Goal: Task Accomplishment & Management: Use online tool/utility

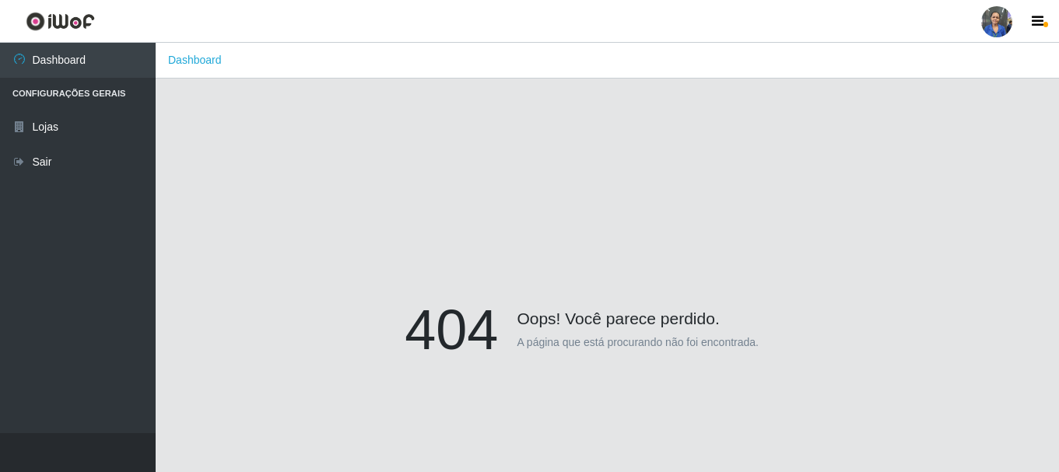
click at [577, 232] on div "404 Oops! Você parece perdido. A página que está procurando não foi encontrada." at bounding box center [607, 333] width 857 height 472
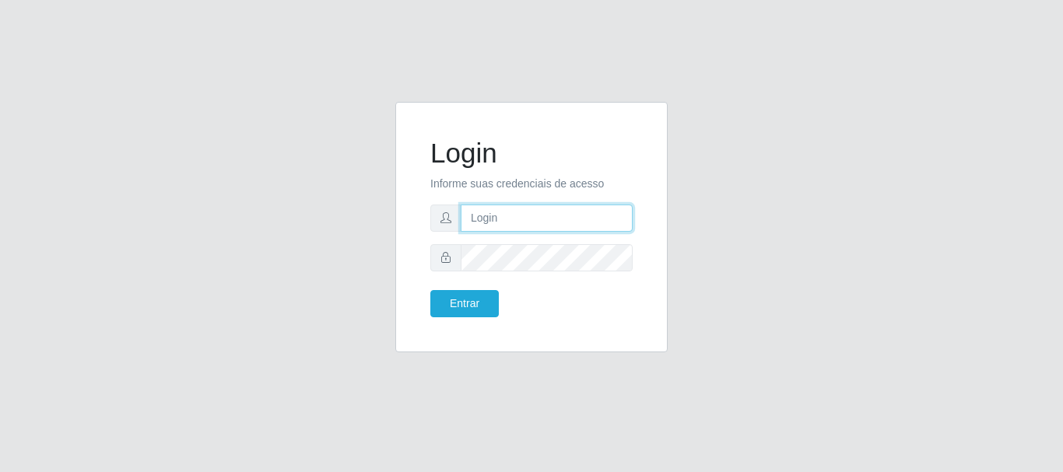
click at [546, 211] on input "text" at bounding box center [547, 218] width 172 height 27
type input "luanakst88@gmail.com"
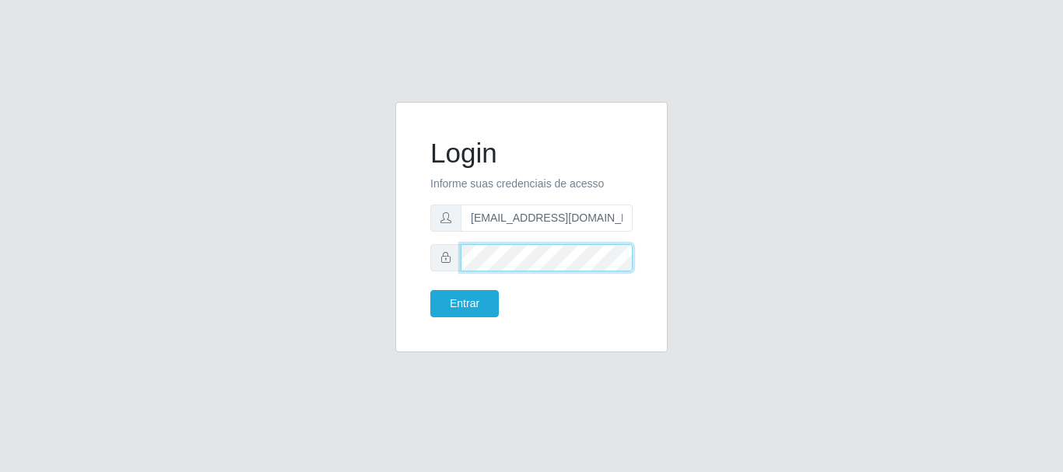
click at [430, 290] on button "Entrar" at bounding box center [464, 303] width 68 height 27
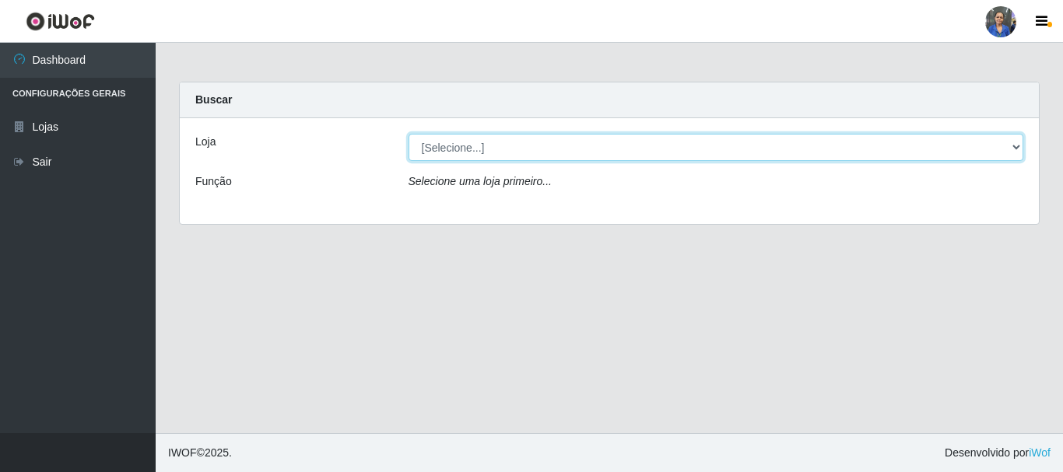
click at [503, 146] on select "[Selecione...] SuperFácil Atacado - Rodoviária" at bounding box center [717, 147] width 616 height 27
select select "400"
click at [409, 134] on select "[Selecione...] SuperFácil Atacado - Rodoviária" at bounding box center [717, 147] width 616 height 27
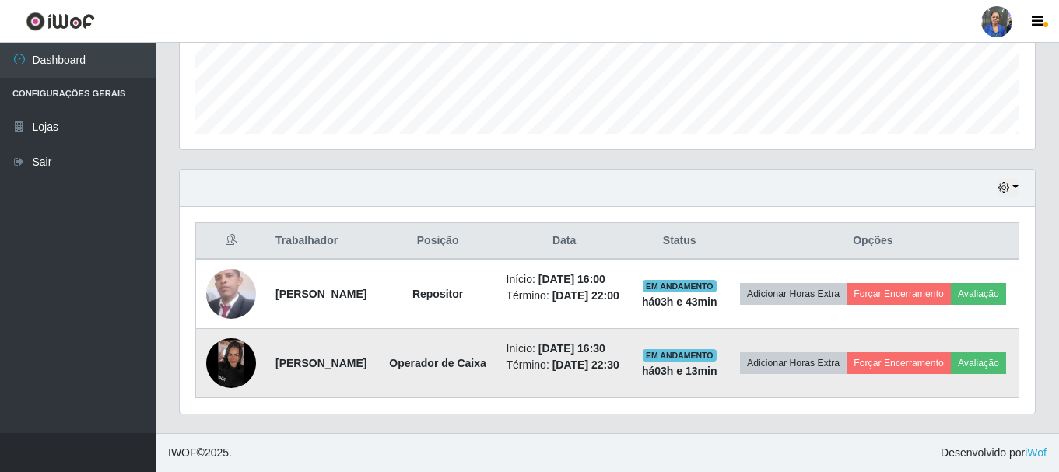
scroll to position [467, 0]
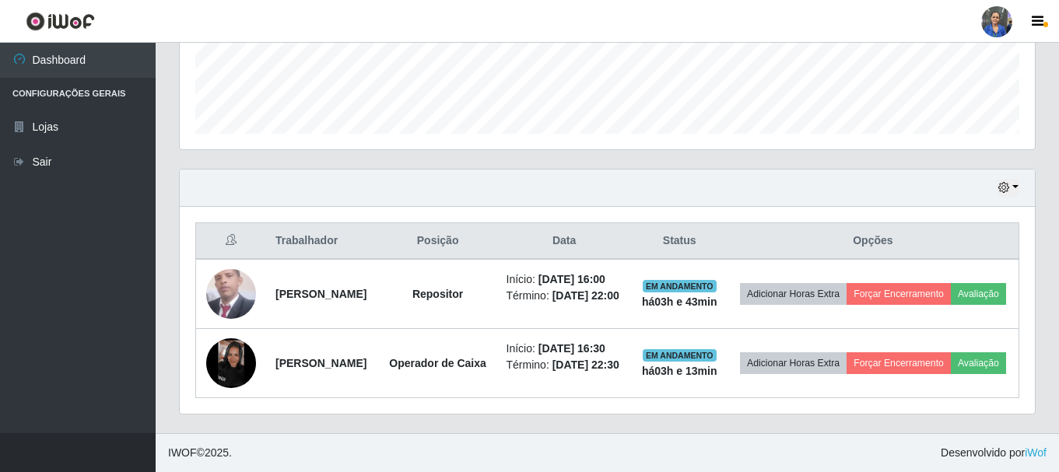
click at [994, 170] on div "Hoje 1 dia 3 dias 1 Semana Não encerrados" at bounding box center [607, 188] width 855 height 37
click at [1003, 182] on icon "button" at bounding box center [1004, 187] width 11 height 11
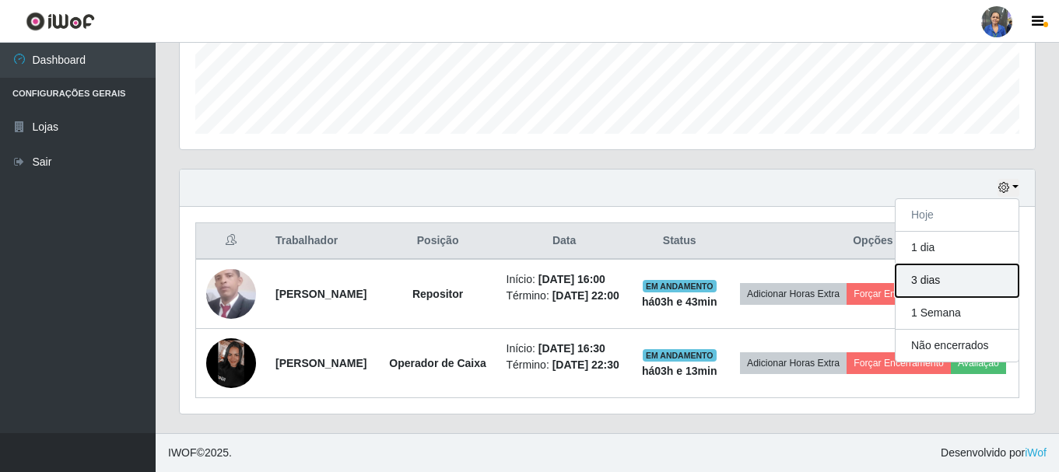
click at [943, 265] on button "3 dias" at bounding box center [957, 281] width 123 height 33
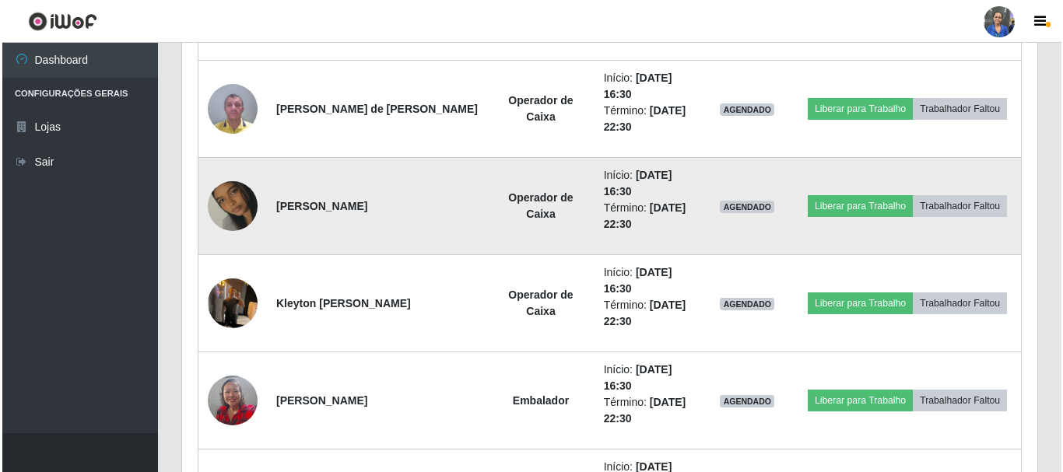
scroll to position [1790, 0]
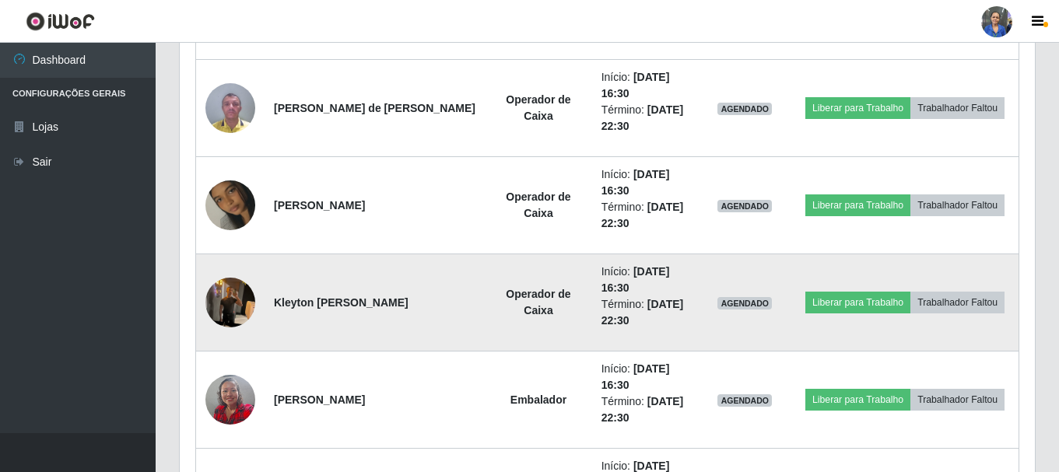
click at [261, 291] on td at bounding box center [230, 303] width 69 height 97
click at [238, 291] on img at bounding box center [230, 302] width 50 height 66
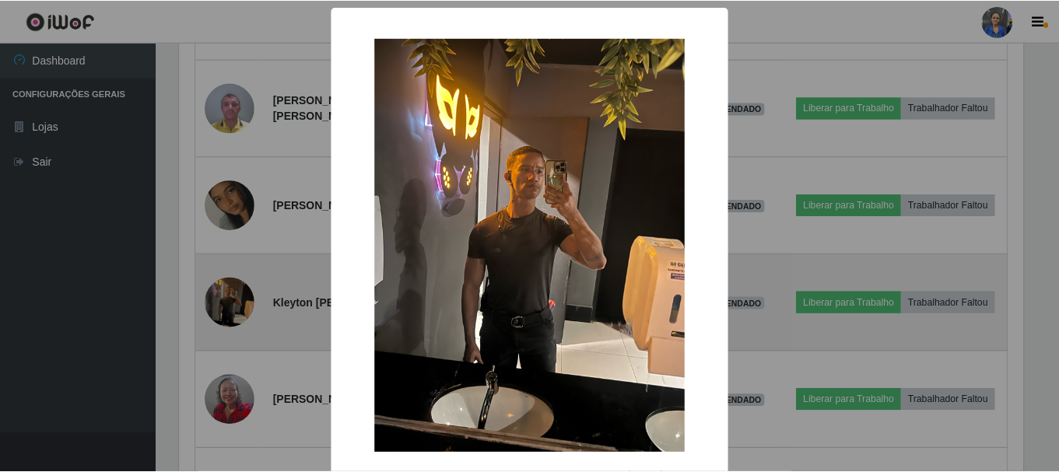
scroll to position [323, 848]
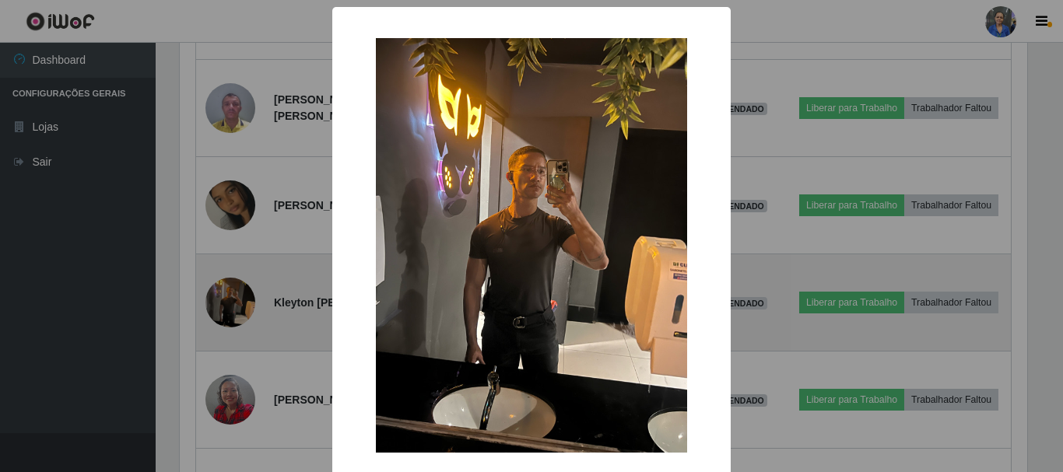
click at [238, 291] on div "× OK Cancel" at bounding box center [531, 236] width 1063 height 472
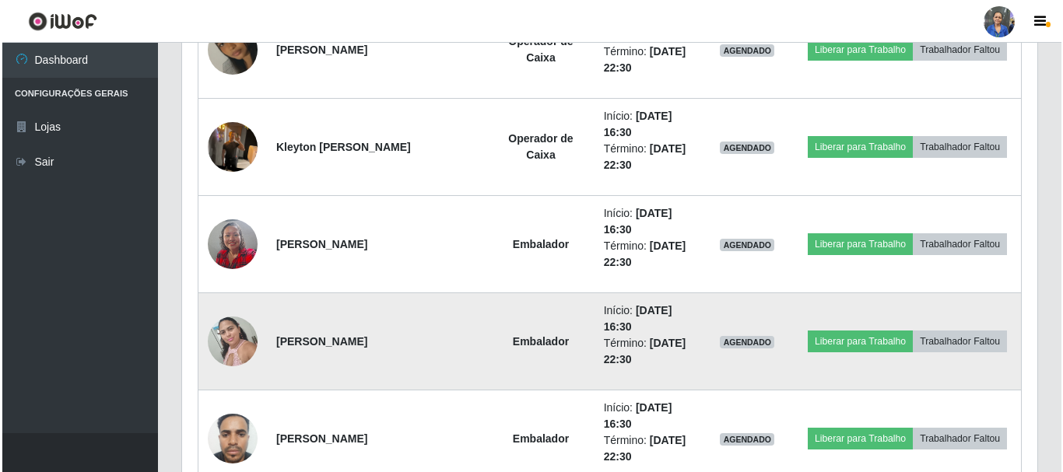
scroll to position [2024, 0]
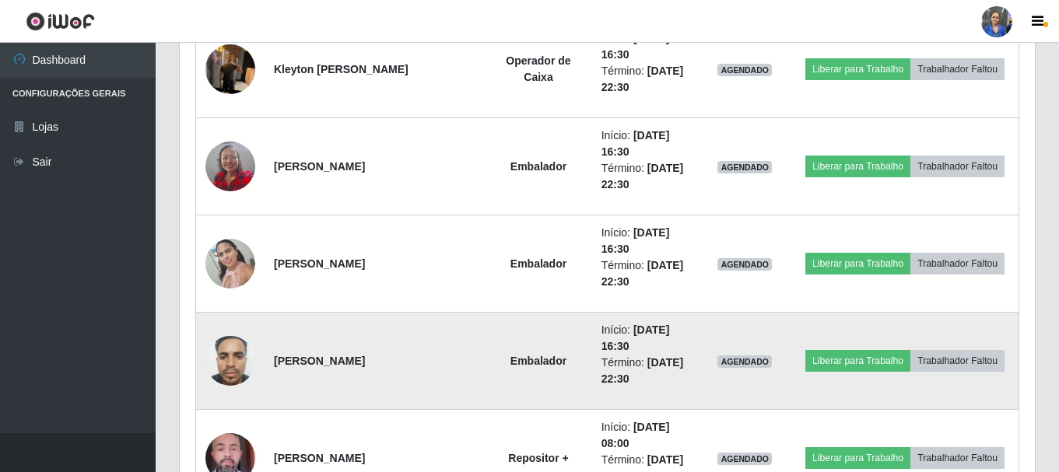
click at [232, 358] on img at bounding box center [230, 361] width 50 height 66
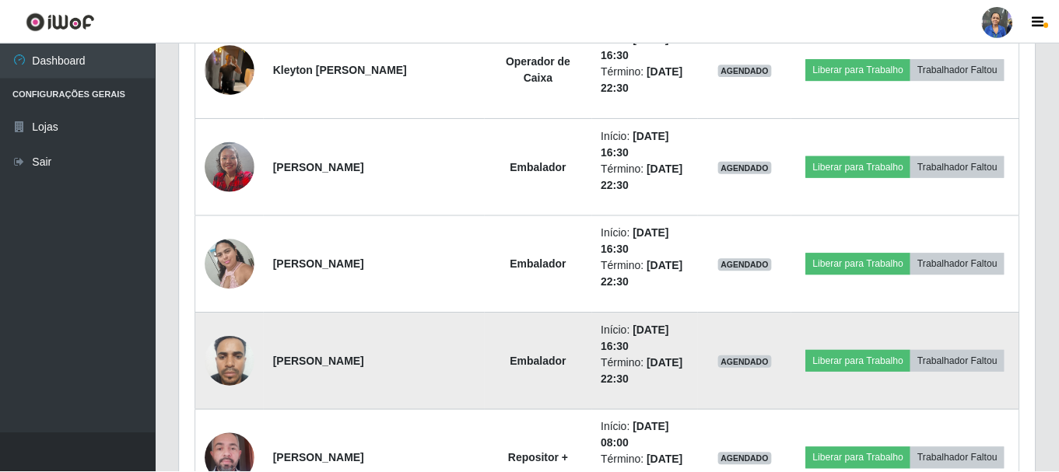
scroll to position [323, 848]
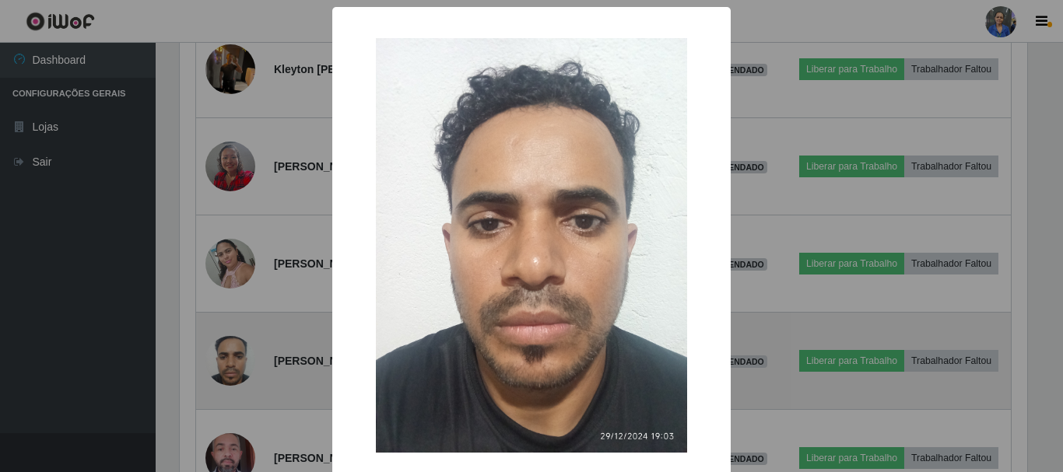
click at [232, 358] on div "× OK Cancel" at bounding box center [531, 236] width 1063 height 472
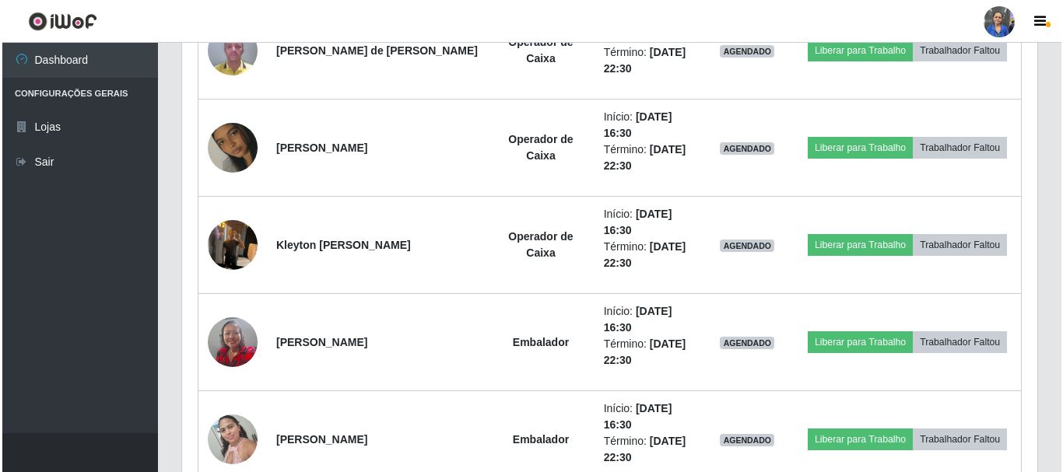
scroll to position [1790, 0]
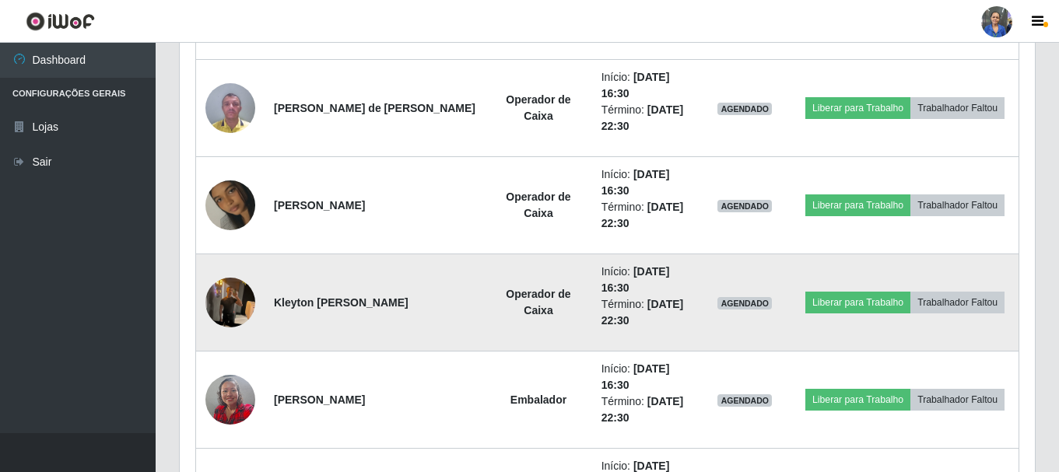
click at [237, 297] on img at bounding box center [230, 302] width 50 height 66
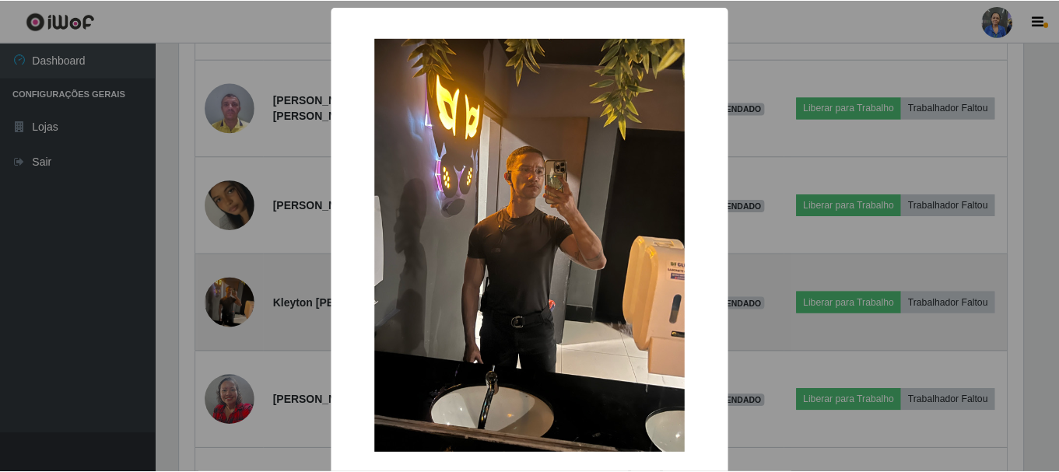
scroll to position [323, 848]
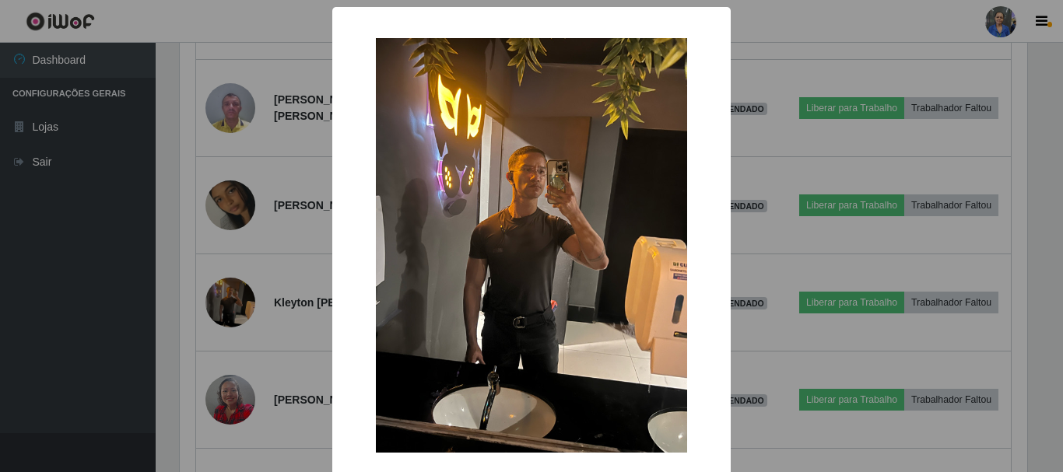
click at [86, 356] on div "× OK Cancel" at bounding box center [531, 236] width 1063 height 472
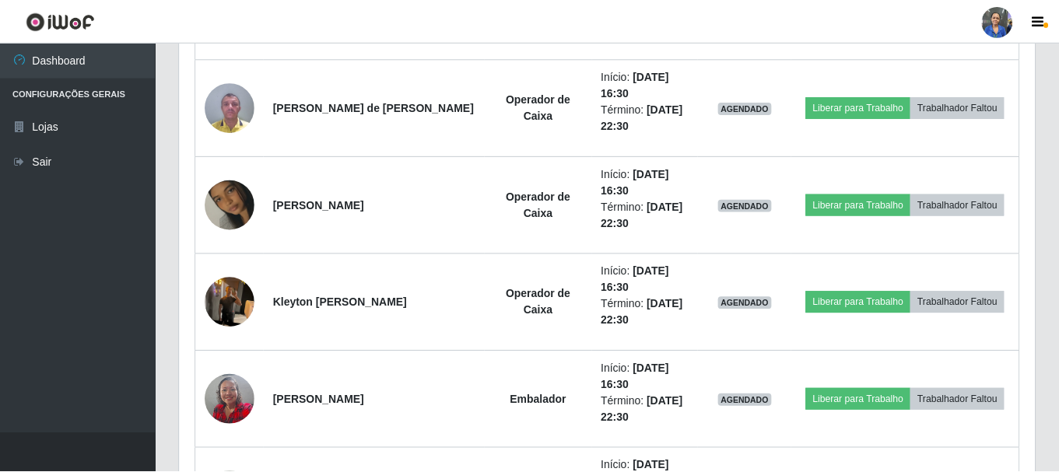
scroll to position [323, 855]
